Goal: Transaction & Acquisition: Book appointment/travel/reservation

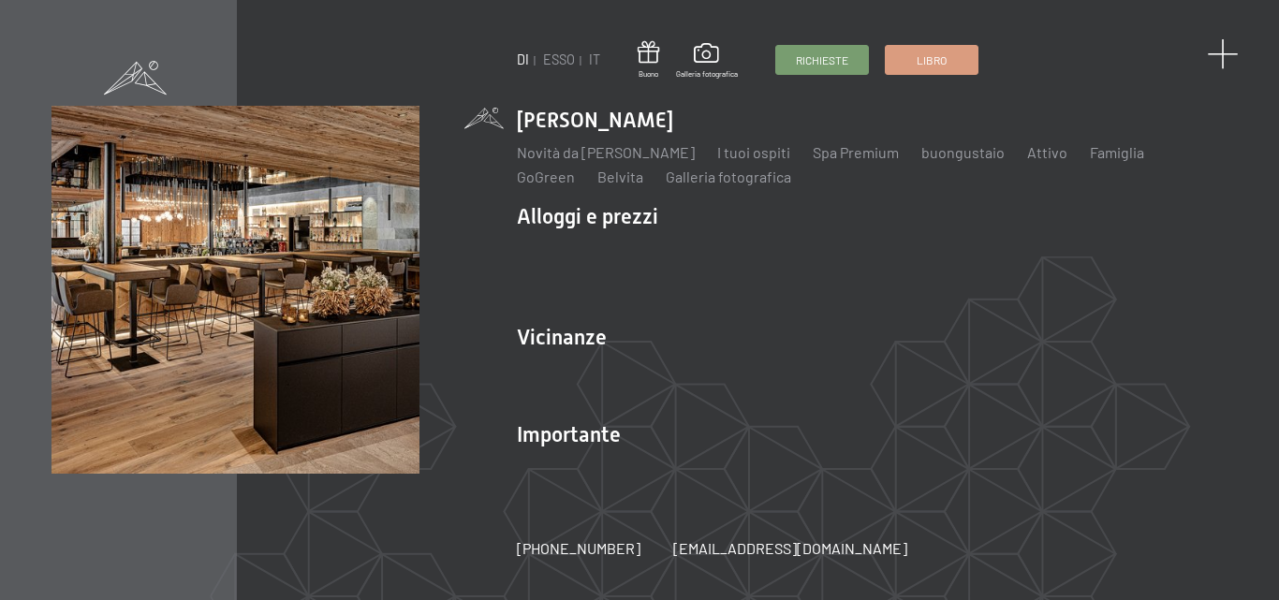
click at [1227, 60] on span at bounding box center [1222, 54] width 31 height 31
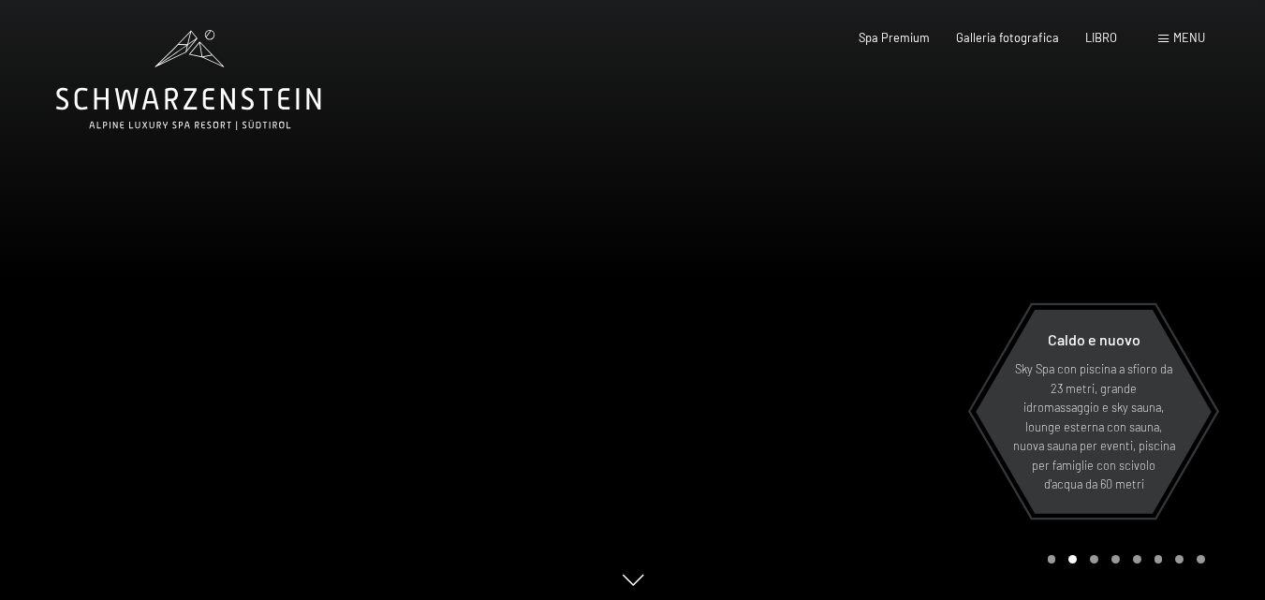
click at [1166, 35] on span at bounding box center [1163, 39] width 10 height 8
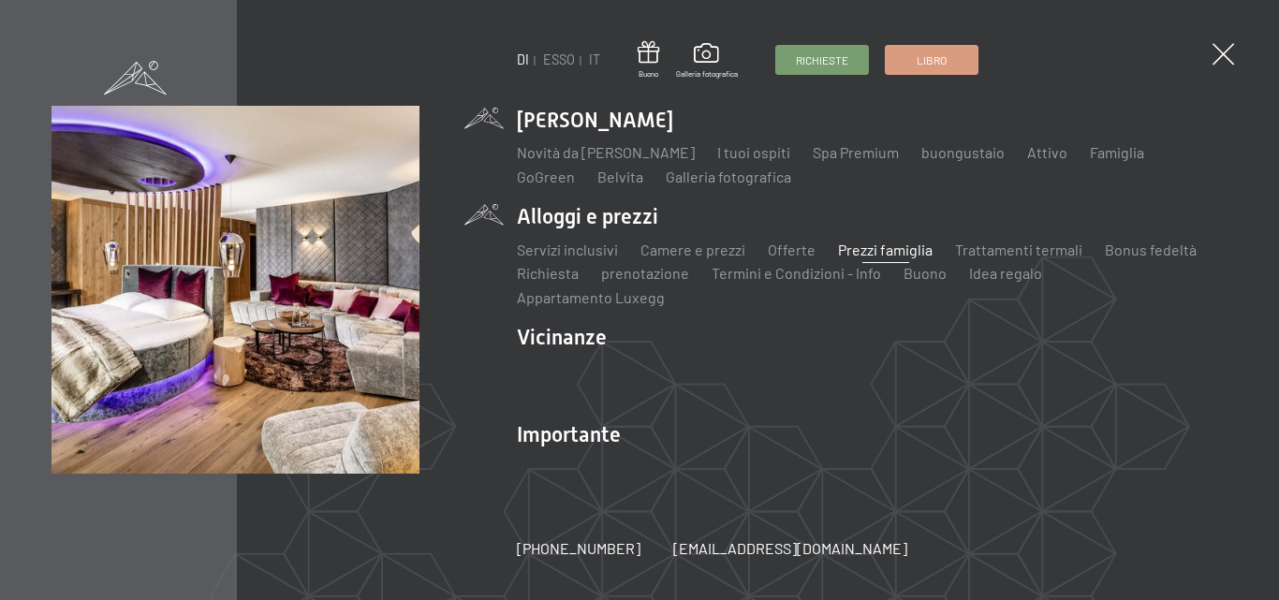
click at [892, 258] on font "Prezzi famiglia" at bounding box center [885, 250] width 95 height 18
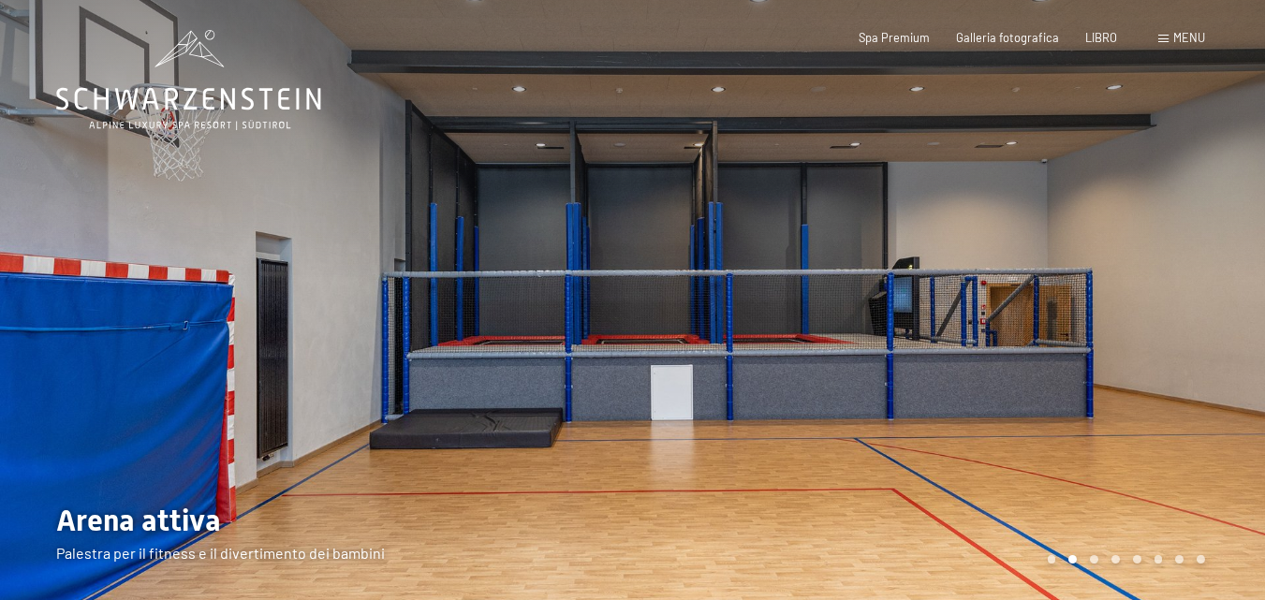
click at [1193, 42] on font "menu" at bounding box center [1189, 37] width 32 height 15
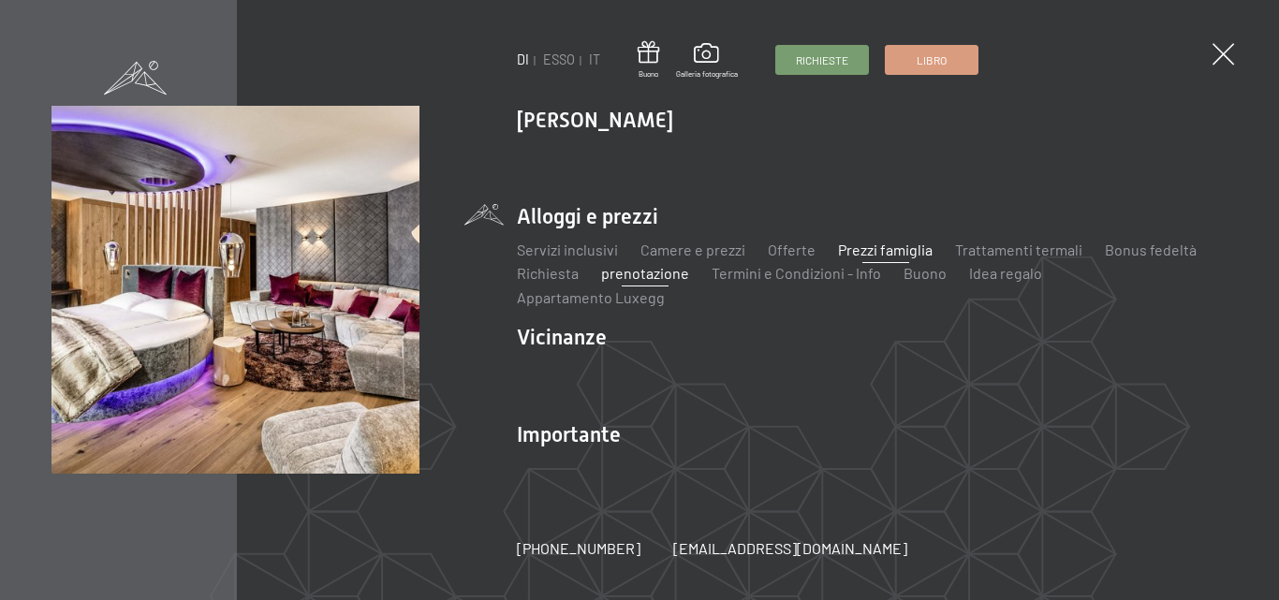
click at [660, 282] on font "prenotazione" at bounding box center [645, 273] width 88 height 18
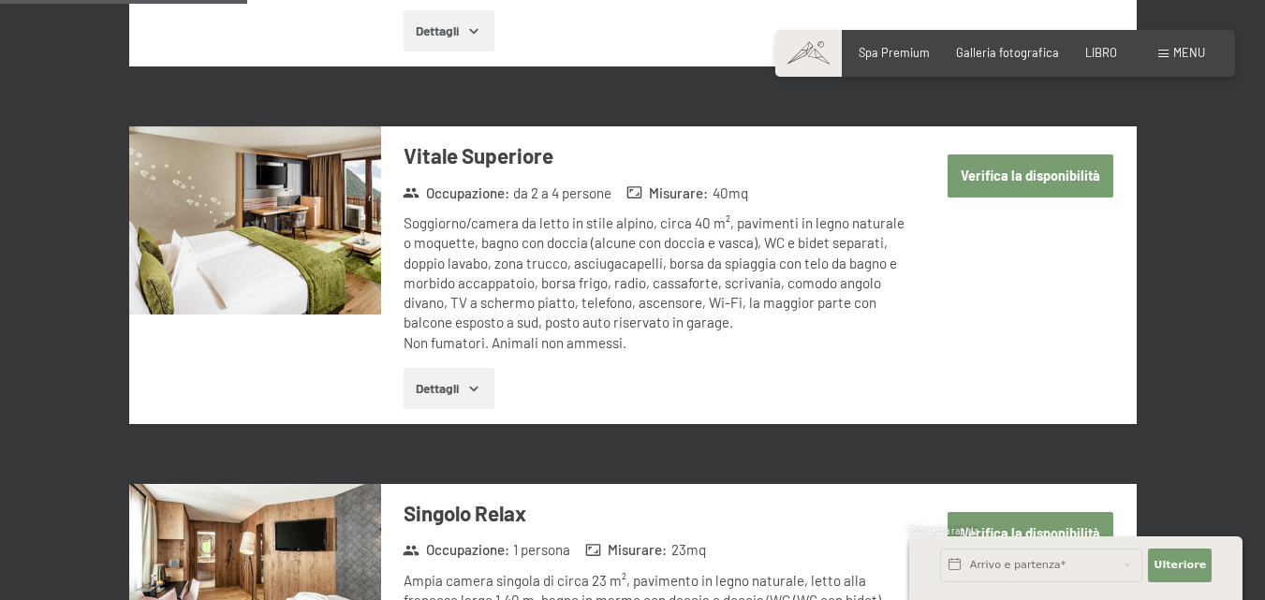
scroll to position [908, 0]
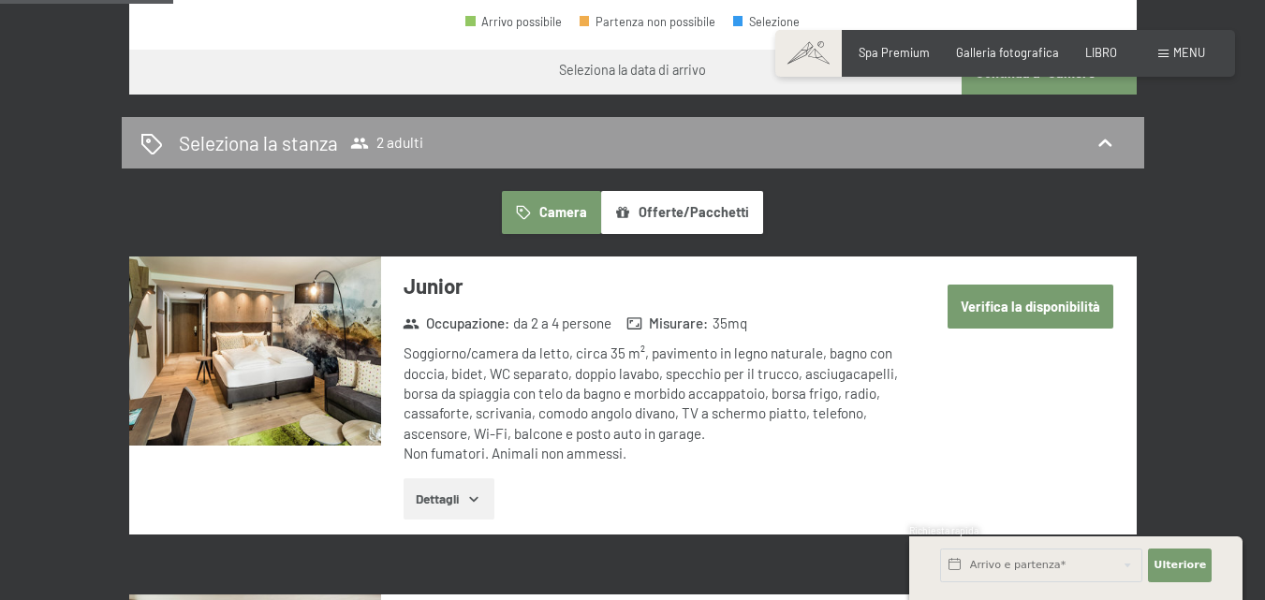
click at [683, 226] on button "Offerte/Pacchetti" at bounding box center [682, 212] width 162 height 43
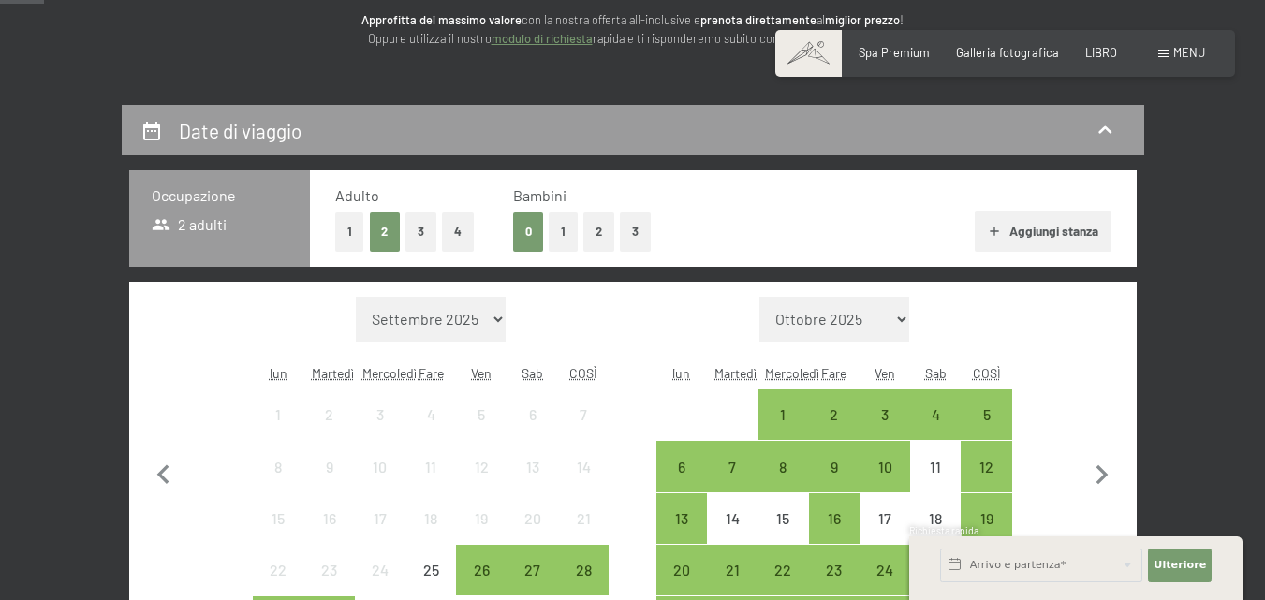
scroll to position [346, 0]
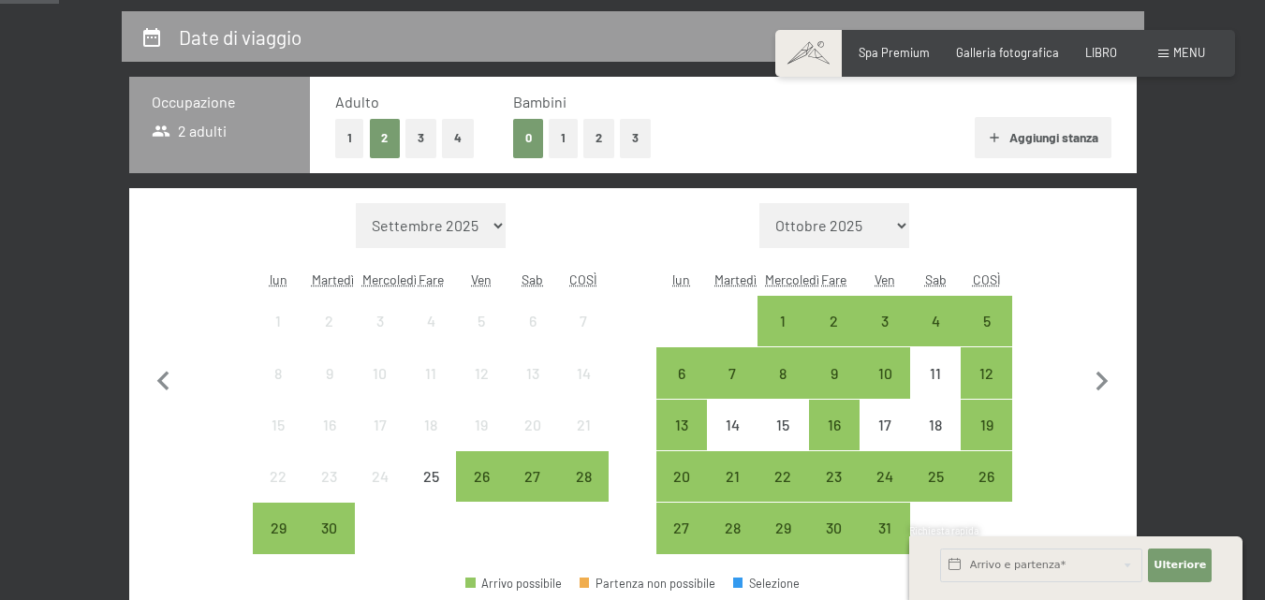
click at [560, 144] on button "1" at bounding box center [563, 138] width 29 height 38
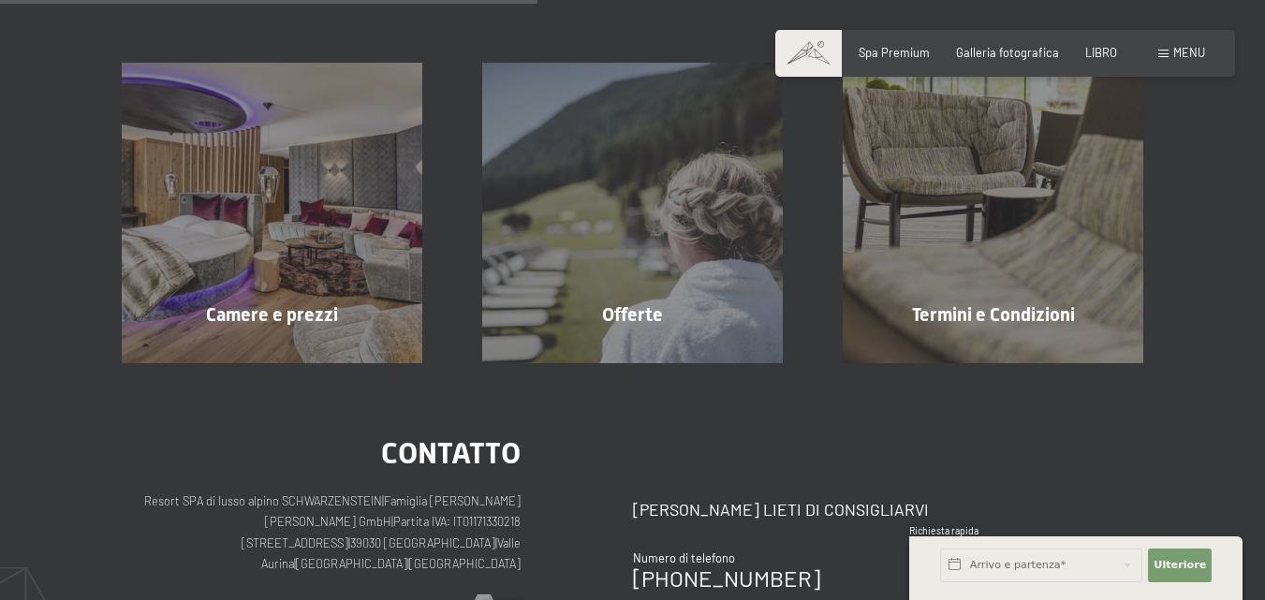
scroll to position [281, 0]
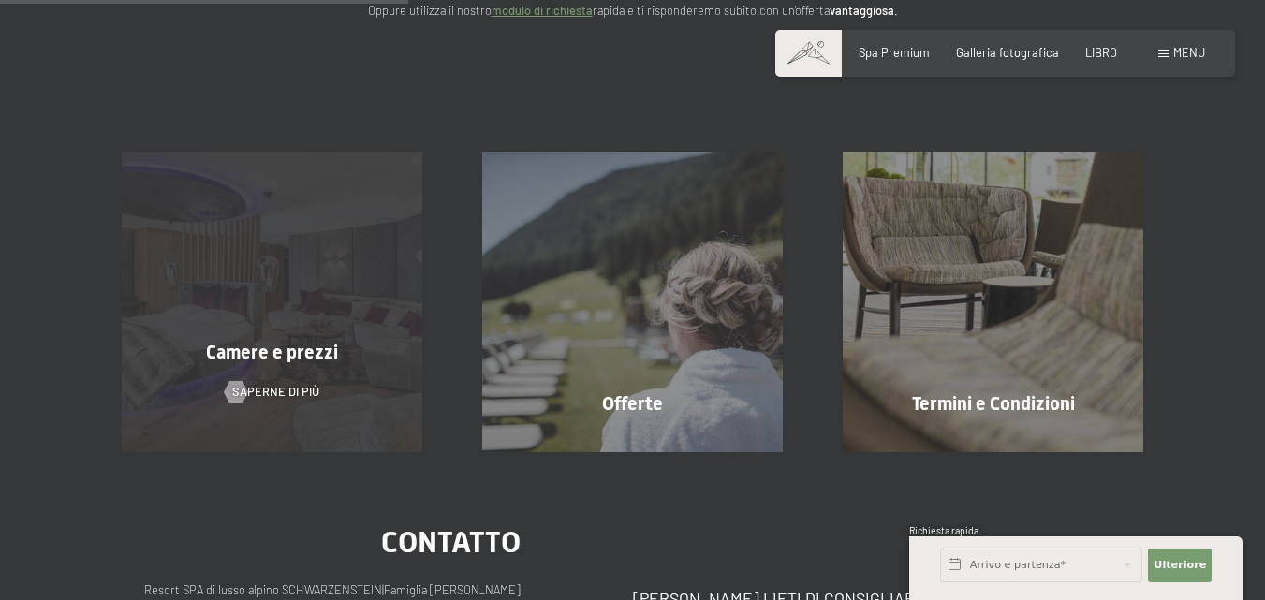
click at [212, 399] on div "Camere e prezzi Saperne di più" at bounding box center [272, 302] width 360 height 301
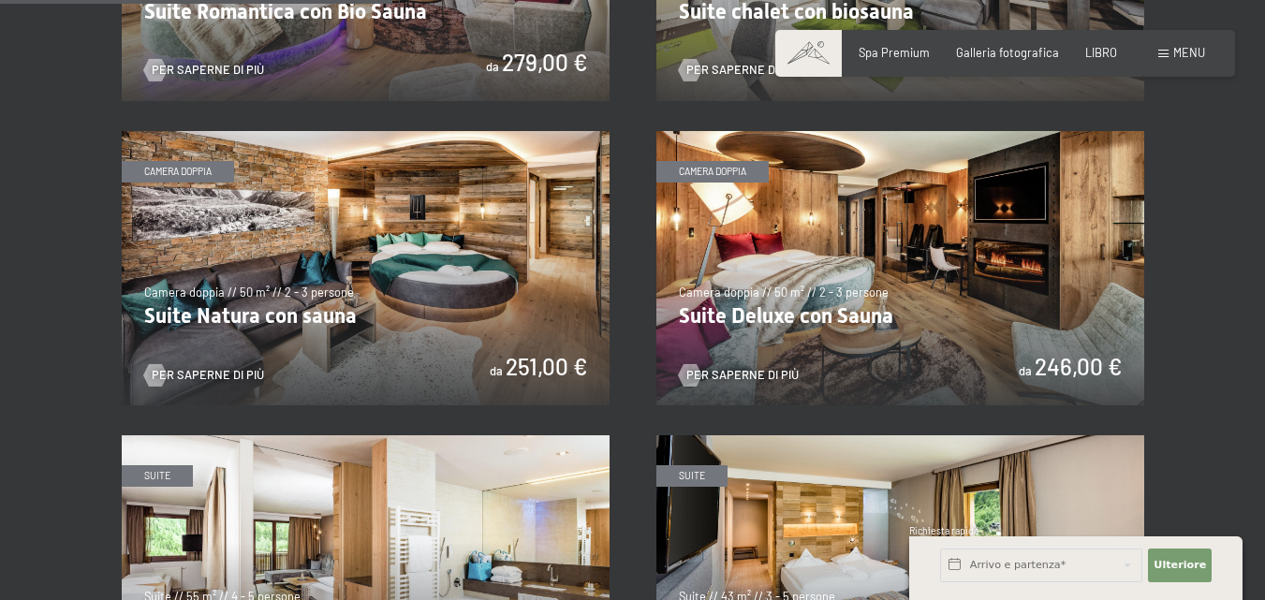
scroll to position [1498, 0]
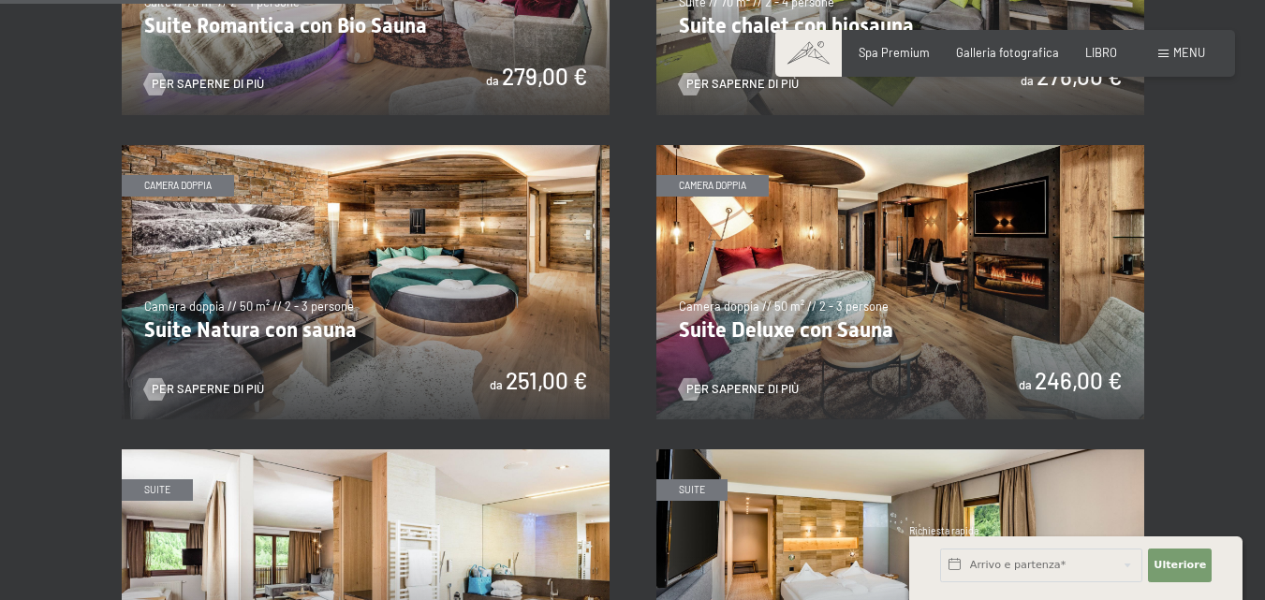
click at [431, 308] on img at bounding box center [366, 282] width 488 height 274
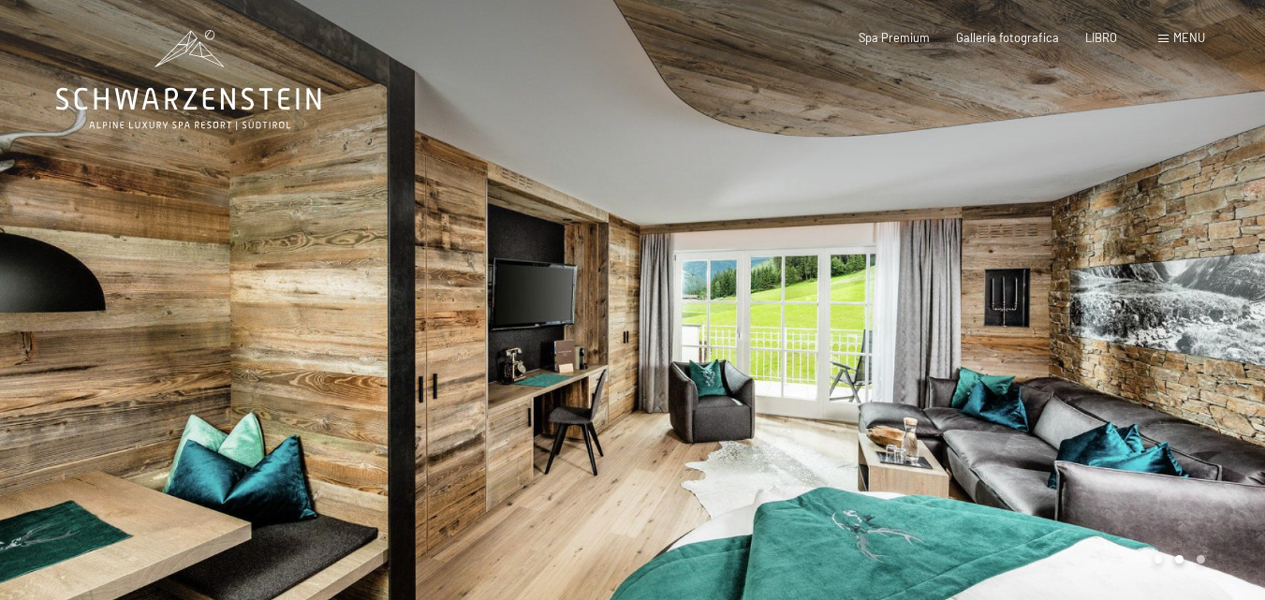
click at [1032, 267] on div at bounding box center [949, 304] width 633 height 609
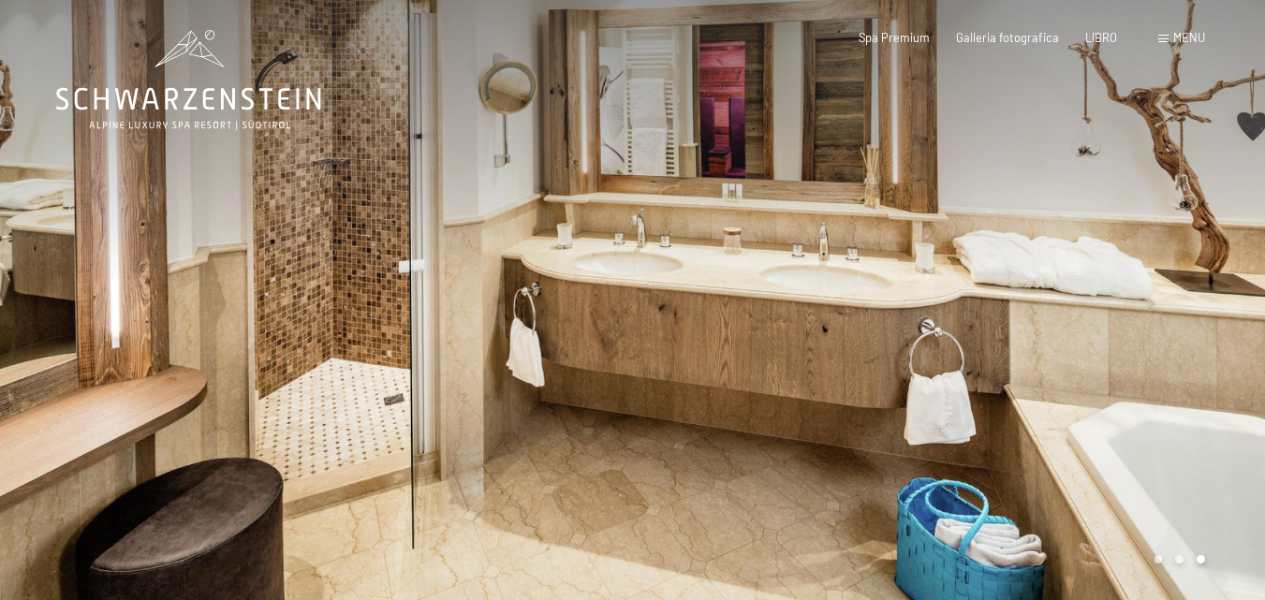
click at [1032, 267] on div at bounding box center [949, 304] width 633 height 609
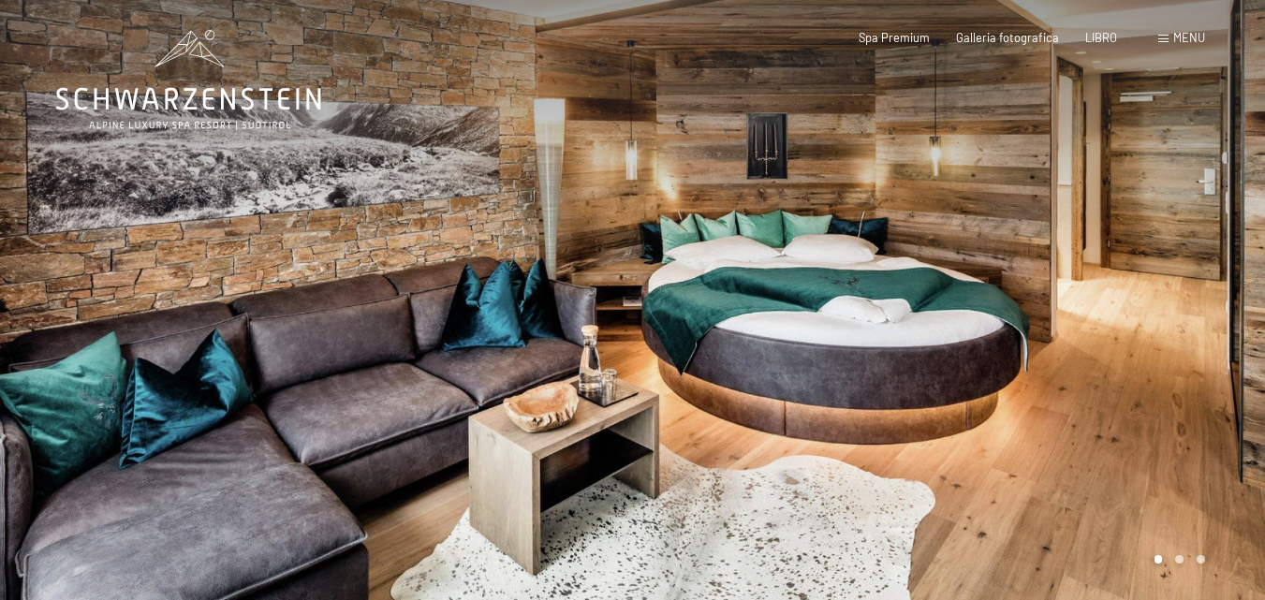
click at [1032, 267] on div at bounding box center [949, 304] width 633 height 609
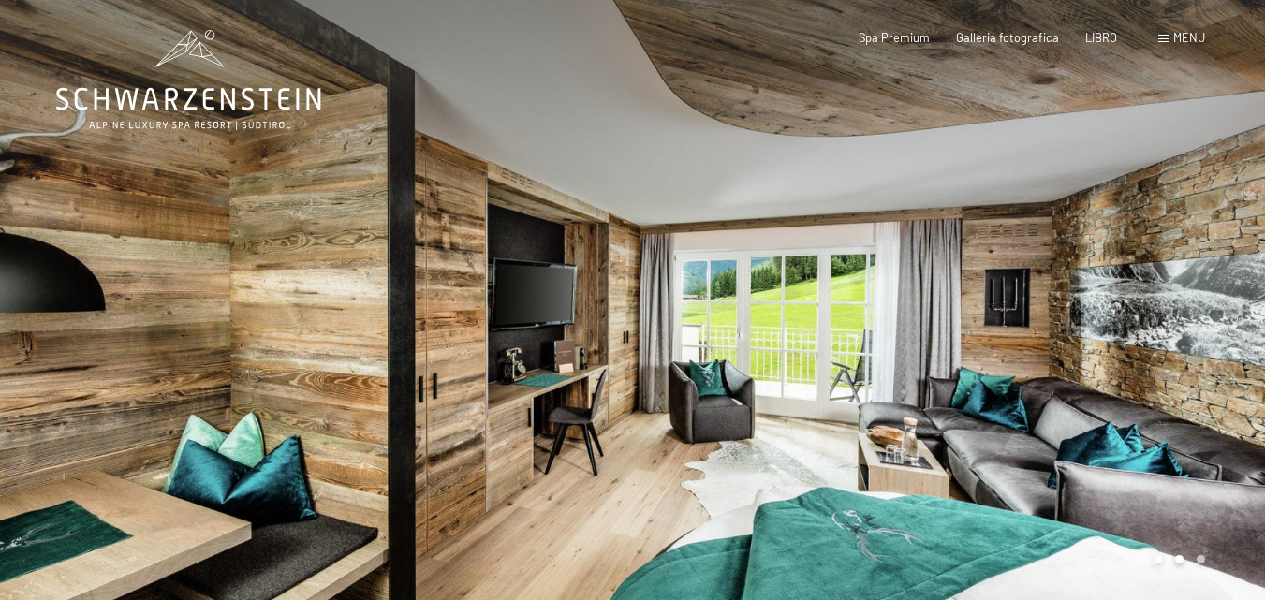
click at [1032, 267] on div at bounding box center [949, 304] width 633 height 609
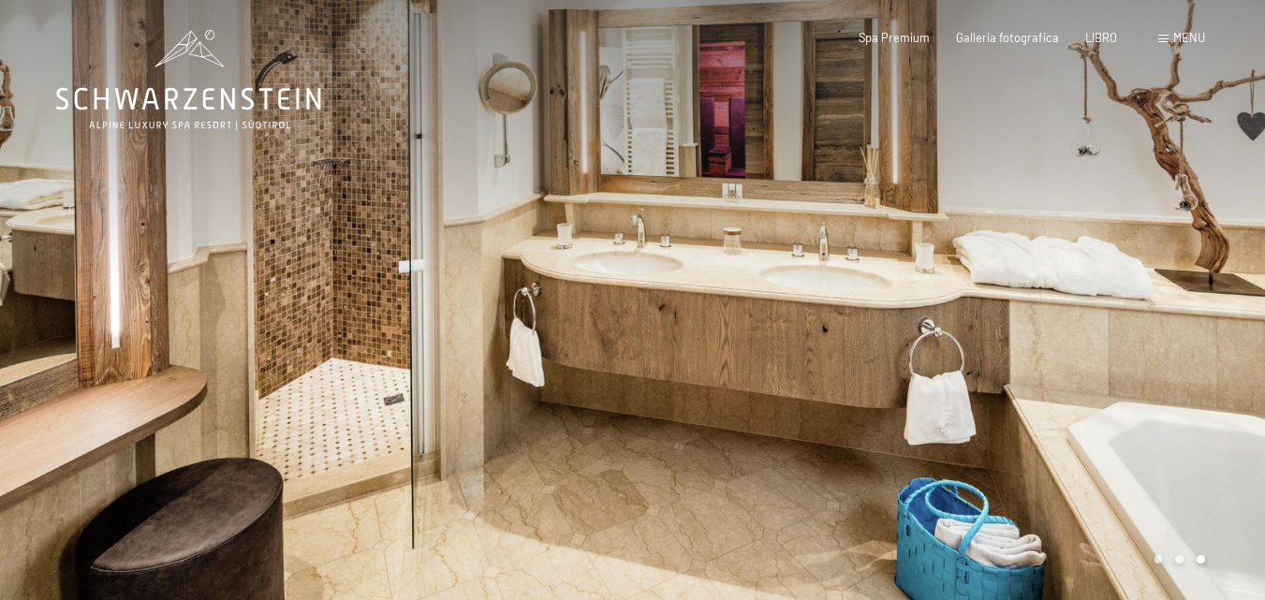
click at [919, 313] on div at bounding box center [949, 304] width 633 height 609
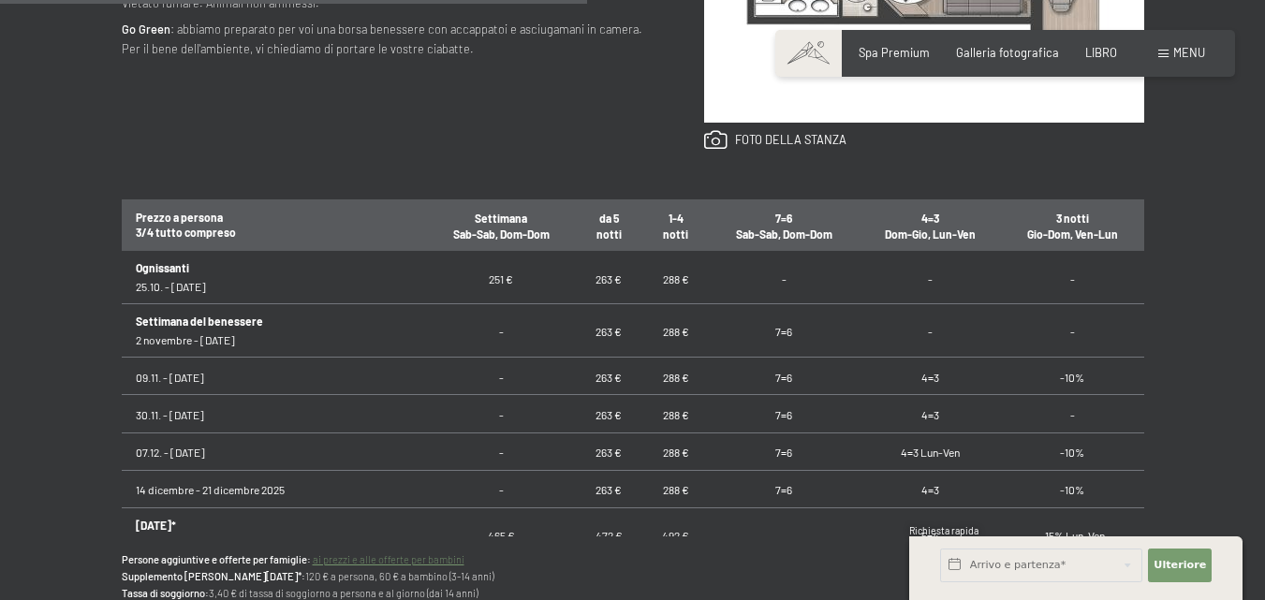
scroll to position [187, 0]
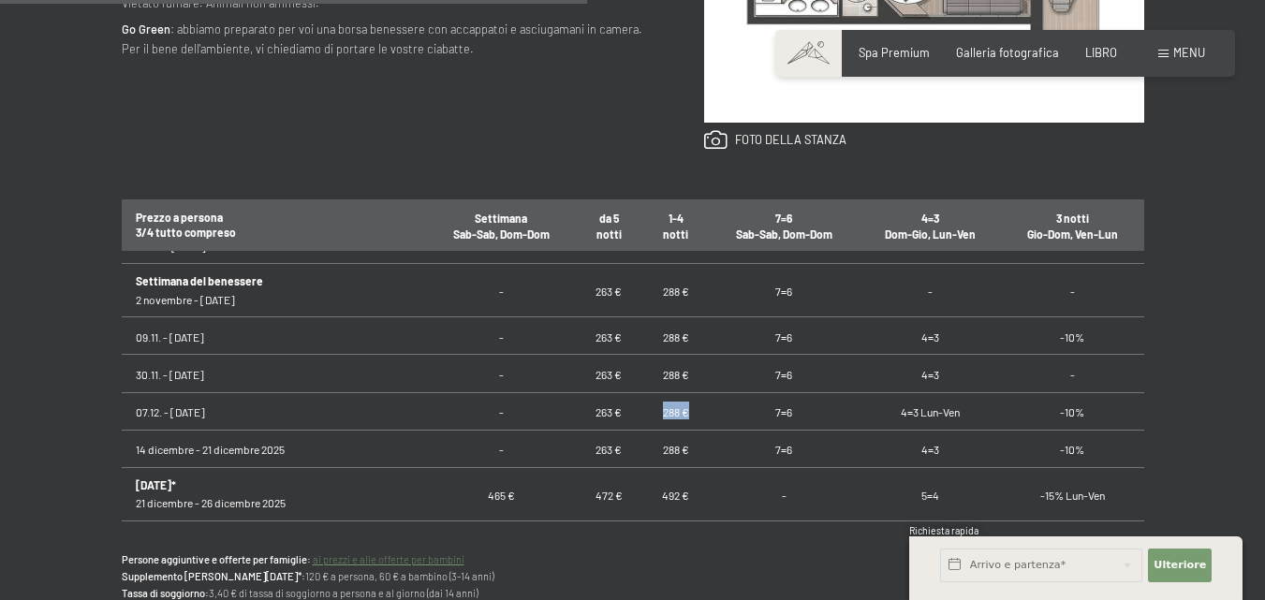
drag, startPoint x: 645, startPoint y: 411, endPoint x: 610, endPoint y: 404, distance: 35.3
click at [642, 404] on td "288 €" at bounding box center [675, 410] width 67 height 37
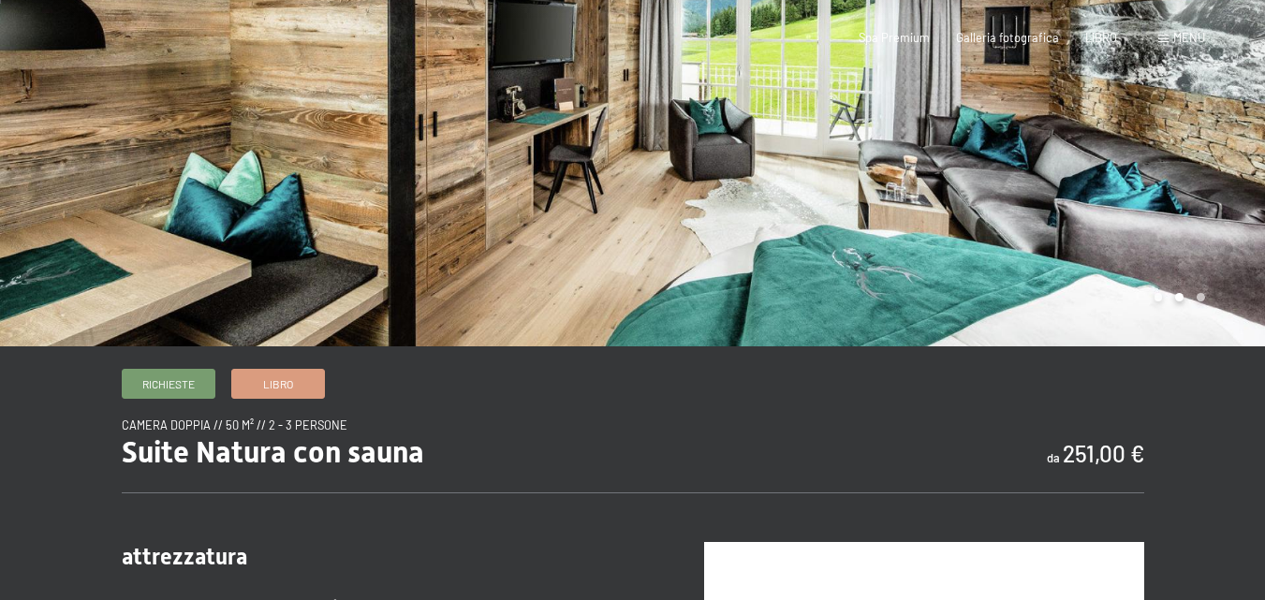
scroll to position [0, 0]
